Goal: Use online tool/utility: Utilize a website feature to perform a specific function

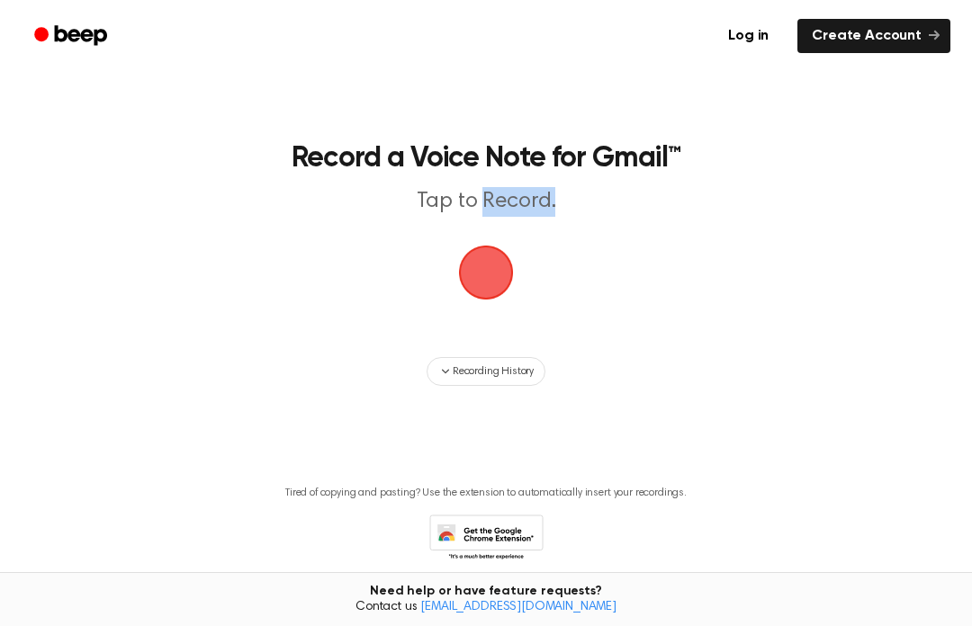
click at [370, 286] on main "Record a Voice Note for Gmail™ Tap to Record. Recording History Tired of copyin…" at bounding box center [486, 307] width 972 height 615
click at [494, 271] on span "button" at bounding box center [485, 272] width 95 height 95
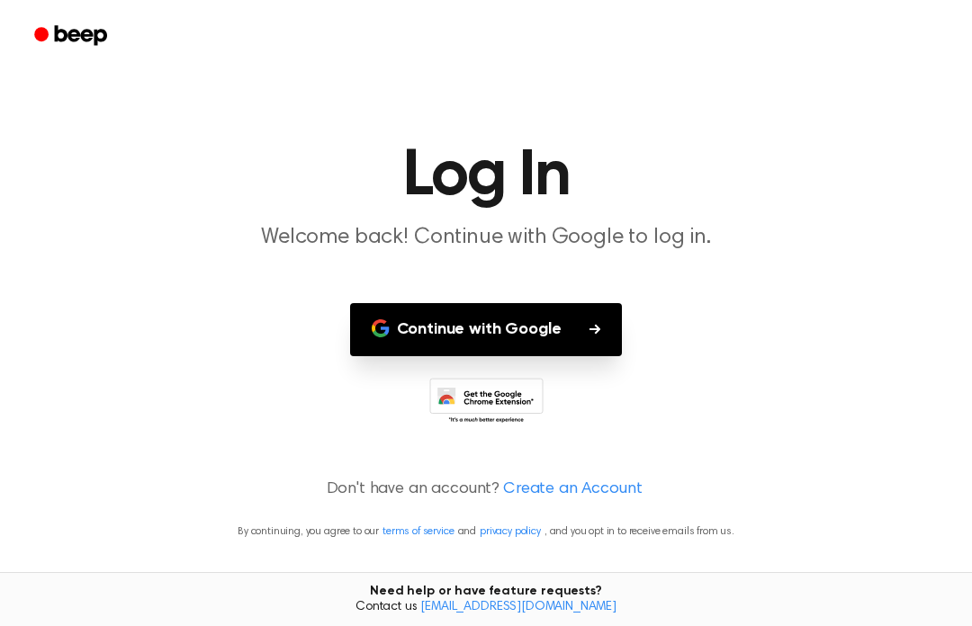
click at [381, 323] on icon "button" at bounding box center [381, 329] width 18 height 18
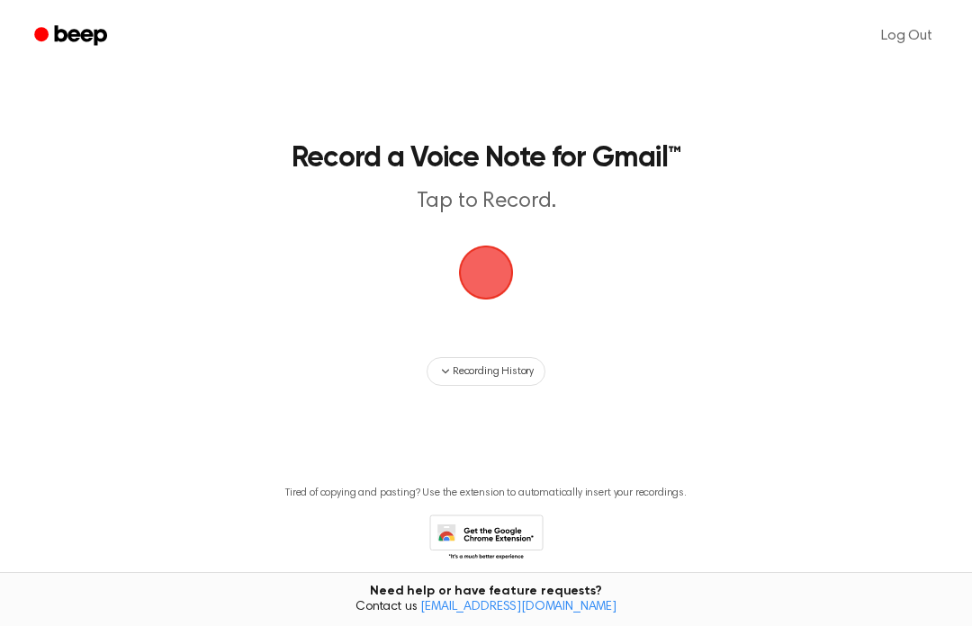
click at [474, 262] on span "button" at bounding box center [486, 273] width 55 height 55
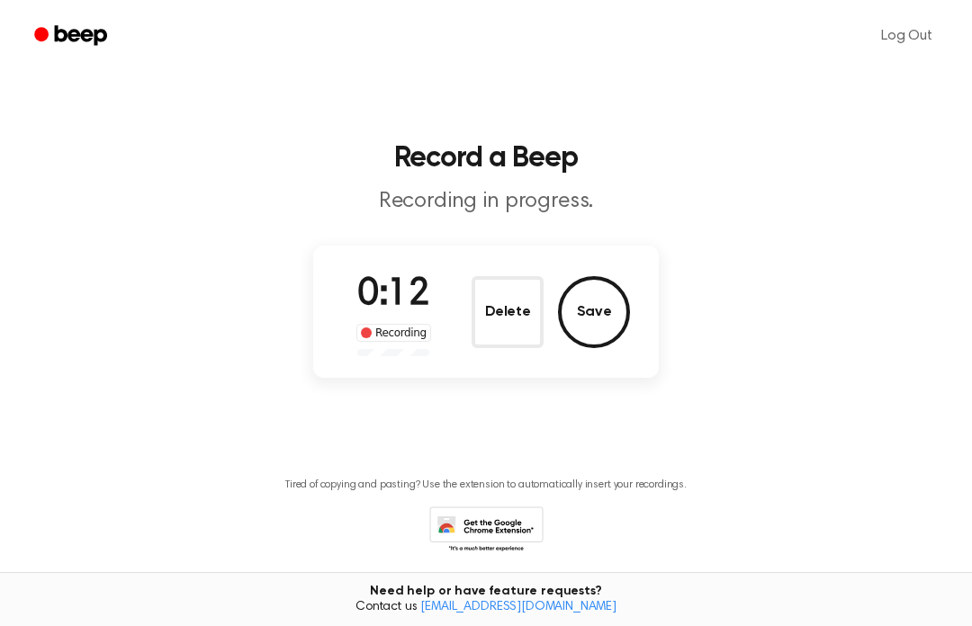
click at [602, 309] on button "Save" at bounding box center [594, 312] width 72 height 72
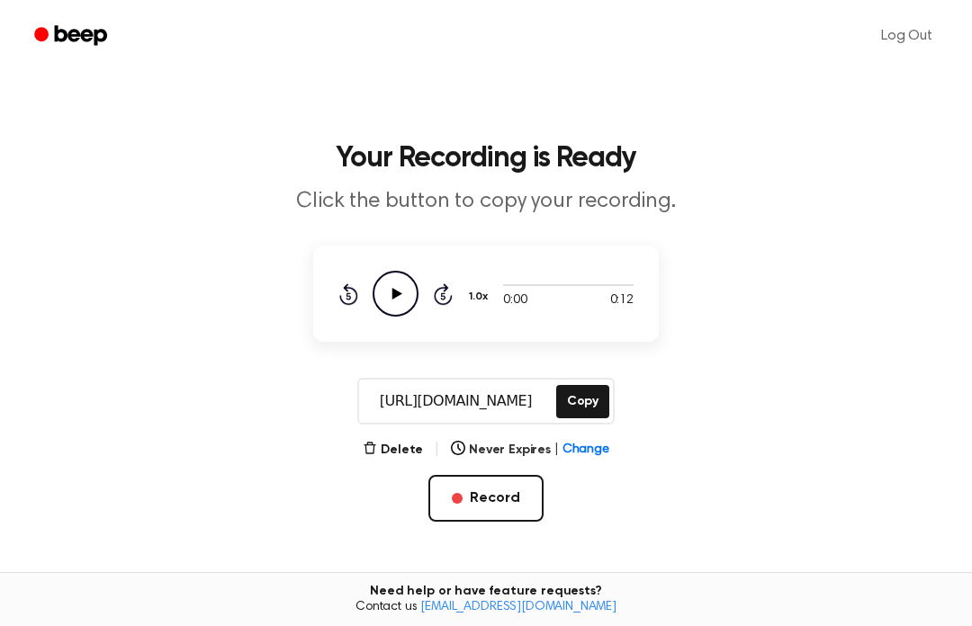
click at [408, 291] on icon "Play Audio" at bounding box center [396, 294] width 46 height 46
click at [581, 406] on button "Copy" at bounding box center [582, 401] width 53 height 33
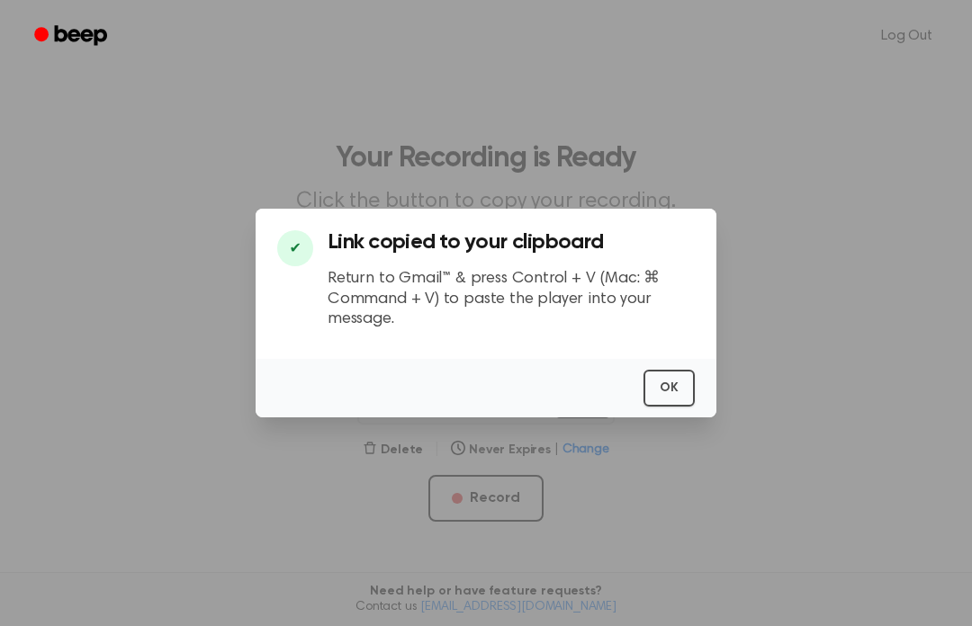
click at [653, 407] on button "OK" at bounding box center [669, 388] width 51 height 37
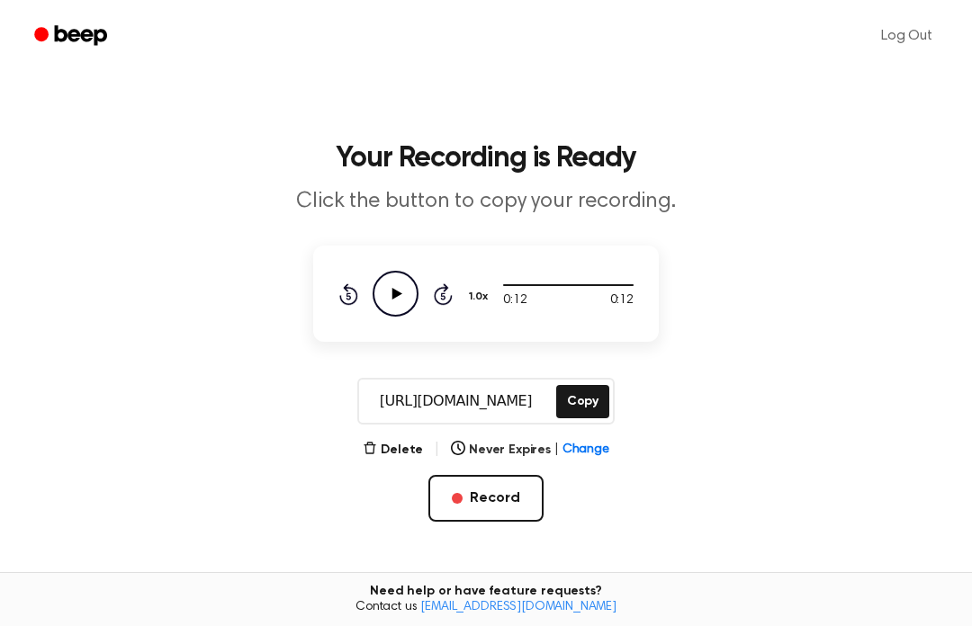
click at [409, 290] on icon "Play Audio" at bounding box center [396, 294] width 46 height 46
click at [401, 293] on icon "Pause Audio" at bounding box center [396, 294] width 46 height 46
click at [380, 291] on icon "Play Audio" at bounding box center [396, 294] width 46 height 46
click at [394, 291] on icon at bounding box center [396, 294] width 8 height 12
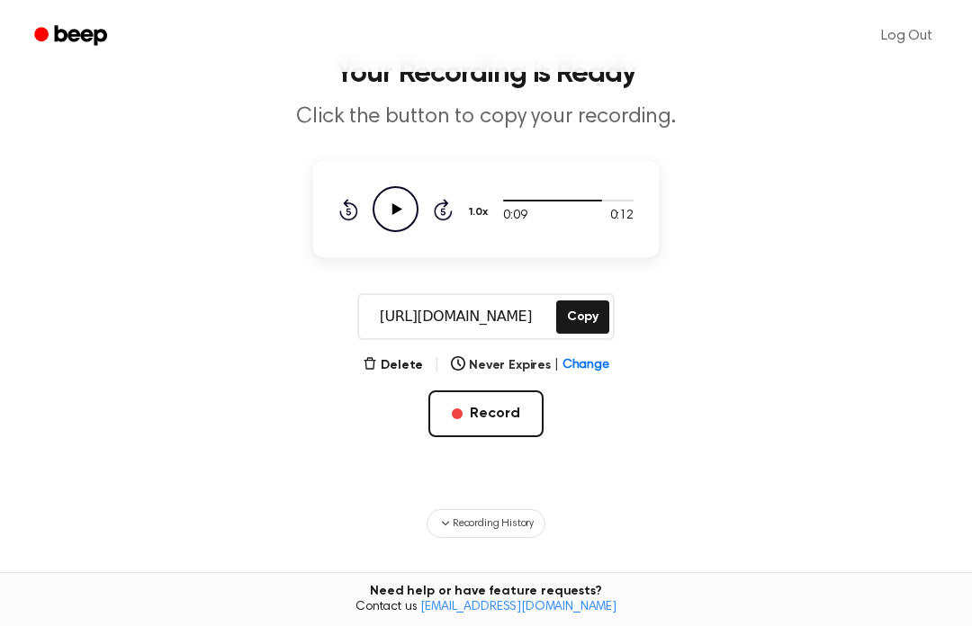
scroll to position [132, 0]
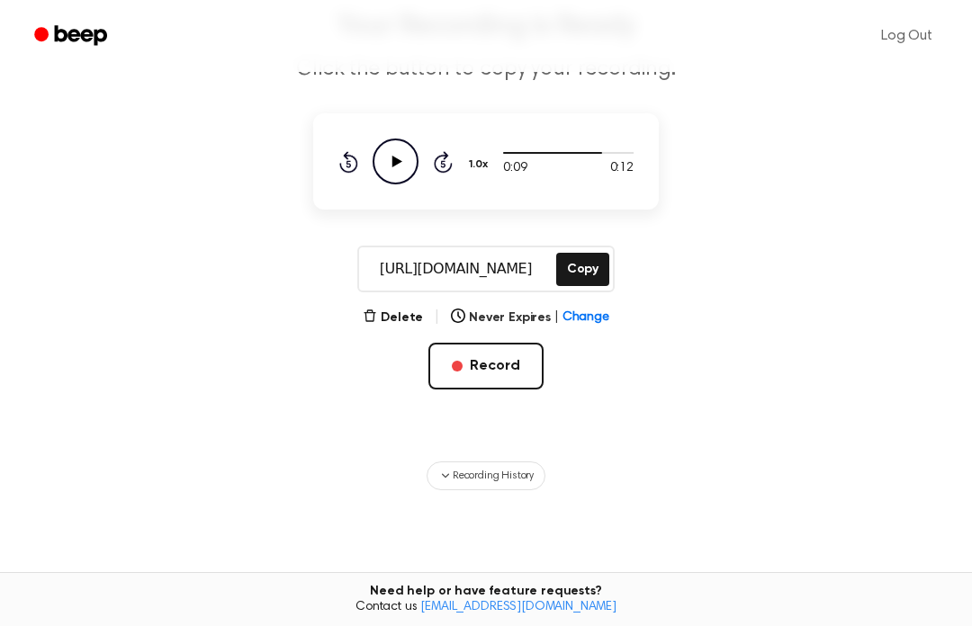
click at [397, 155] on icon "Play Audio" at bounding box center [396, 162] width 46 height 46
click at [409, 174] on icon "Pause Audio" at bounding box center [396, 162] width 46 height 46
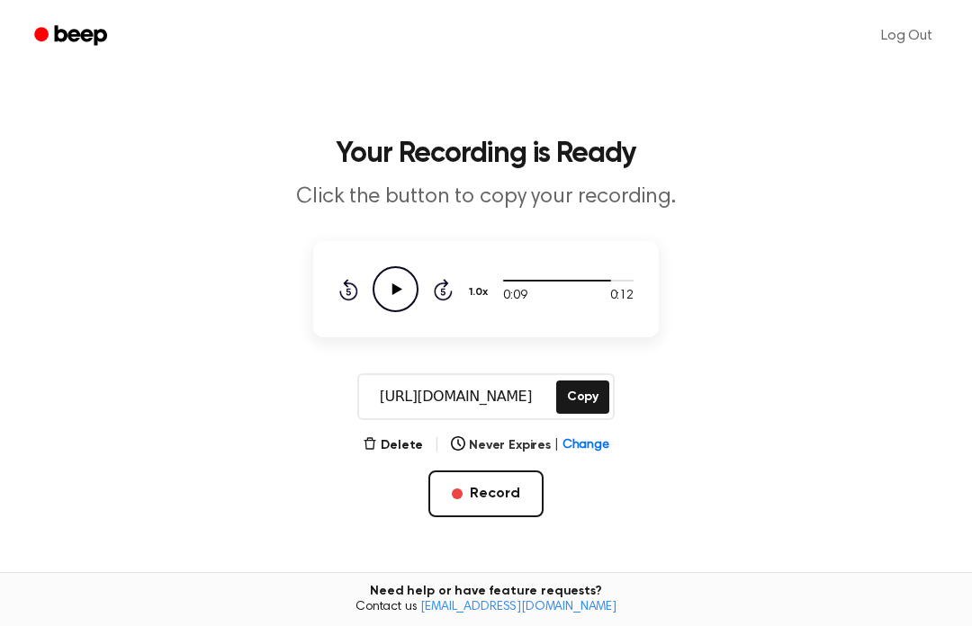
scroll to position [1, 0]
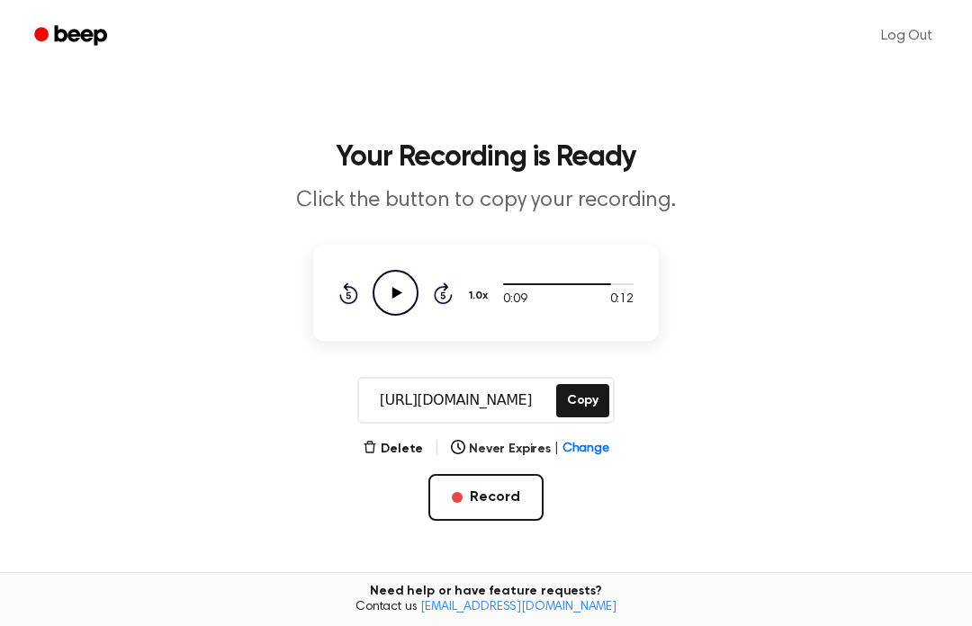
click at [530, 501] on button "Record" at bounding box center [485, 497] width 114 height 47
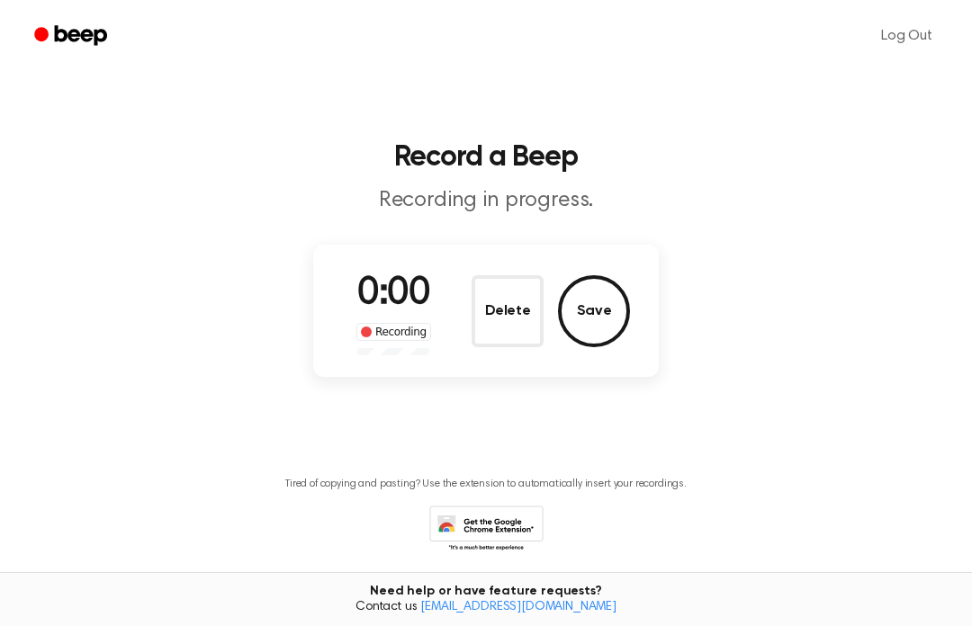
click at [465, 492] on div "Tired of copying and pasting? Use the extension to automatically insert your re…" at bounding box center [486, 510] width 929 height 92
click at [595, 302] on button "Save" at bounding box center [594, 311] width 72 height 72
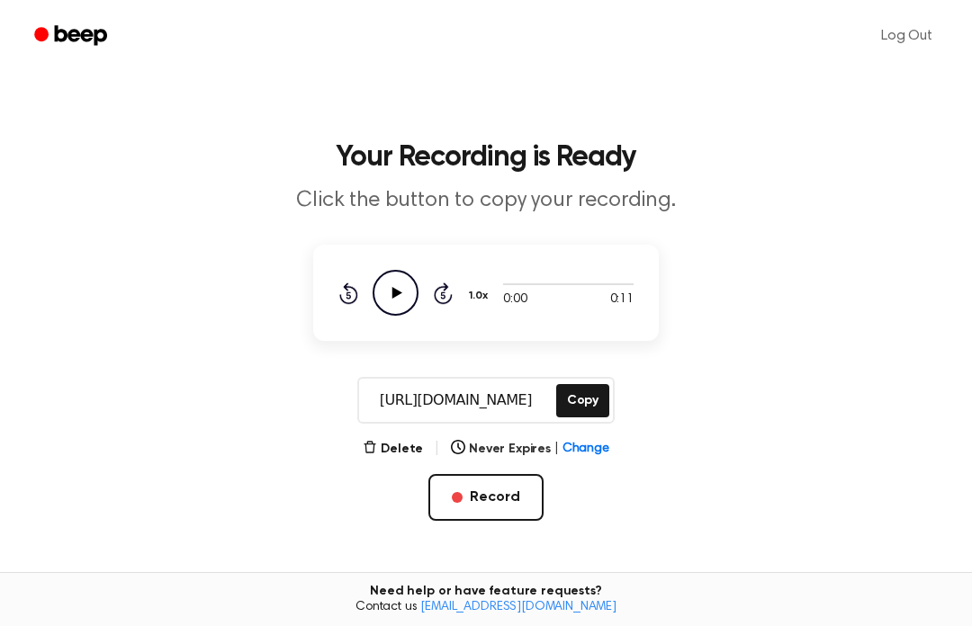
click at [399, 294] on icon at bounding box center [397, 293] width 10 height 12
click at [381, 303] on icon "Pause Audio" at bounding box center [396, 293] width 46 height 46
